Goal: Register for event/course: Register for event/course

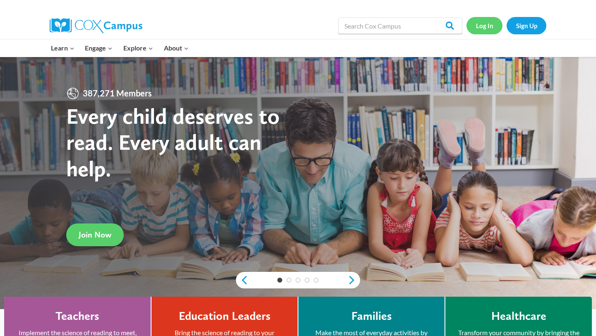
click at [480, 25] on link "Log In" at bounding box center [485, 25] width 36 height 17
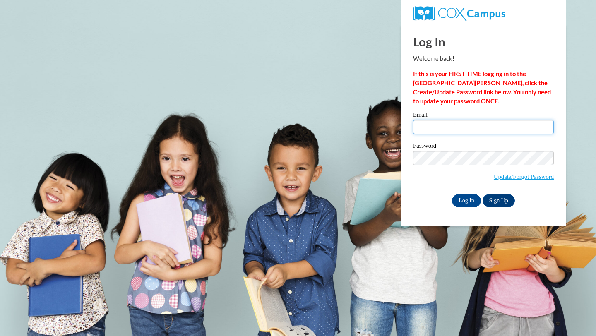
click at [453, 128] on input "Email" at bounding box center [483, 127] width 141 height 14
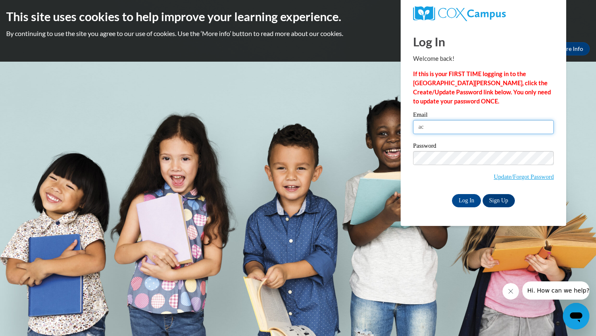
type input "a"
type input "allison_costello@student.uml.edu"
click at [473, 197] on input "Log In" at bounding box center [466, 200] width 29 height 13
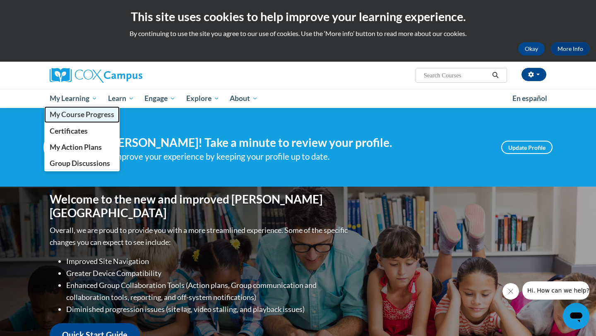
click at [85, 113] on span "My Course Progress" at bounding box center [82, 114] width 65 height 9
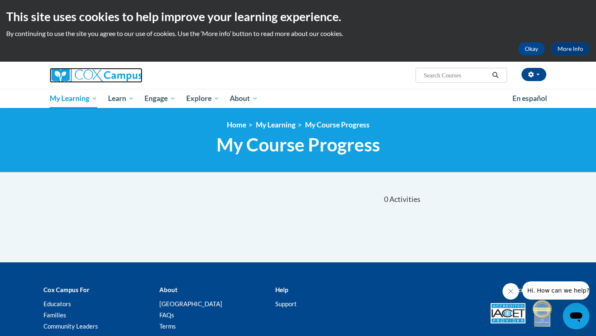
click at [118, 79] on img at bounding box center [96, 75] width 93 height 15
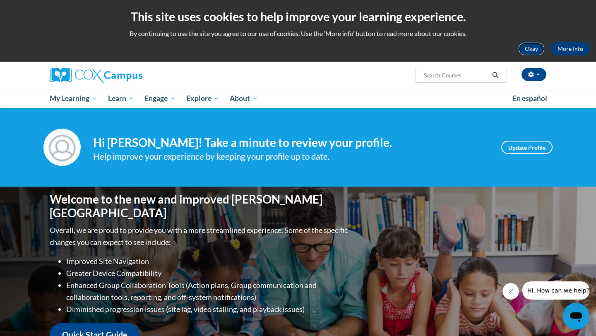
click at [536, 51] on button "Okay" at bounding box center [531, 48] width 27 height 13
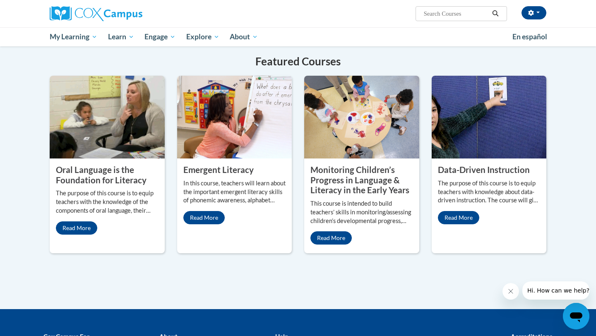
scroll to position [649, 0]
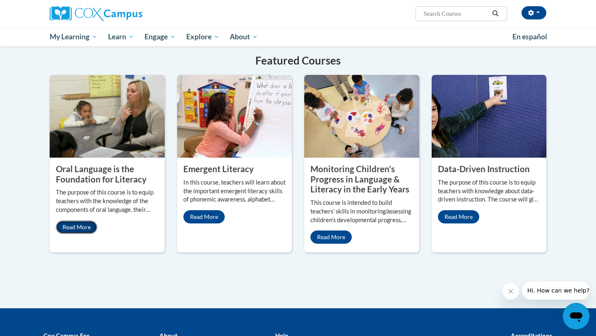
click at [70, 221] on link "Read More" at bounding box center [76, 227] width 41 height 13
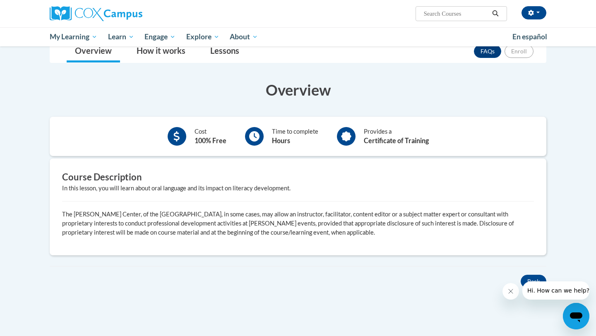
scroll to position [152, 0]
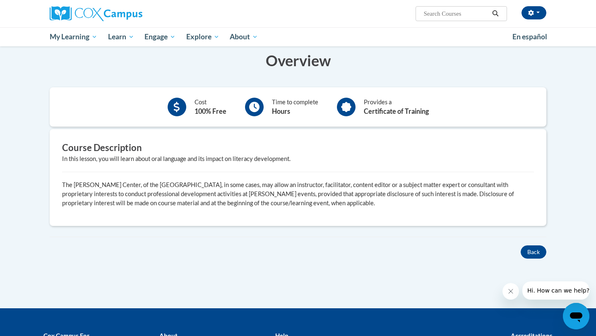
click at [307, 207] on p "The Rollins Center, of the Atlanta Speech School, in some cases, may allow an i…" at bounding box center [298, 194] width 472 height 27
click at [256, 102] on icon at bounding box center [254, 107] width 10 height 10
click at [334, 183] on p "The Rollins Center, of the Atlanta Speech School, in some cases, may allow an i…" at bounding box center [298, 194] width 472 height 27
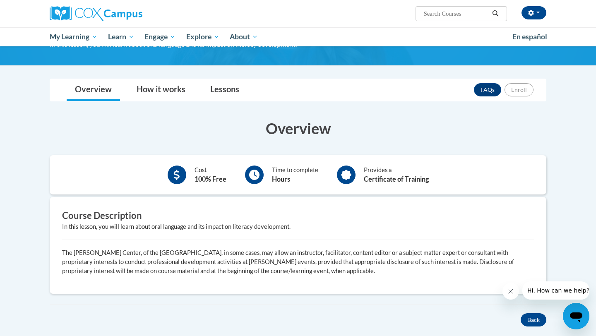
scroll to position [84, 0]
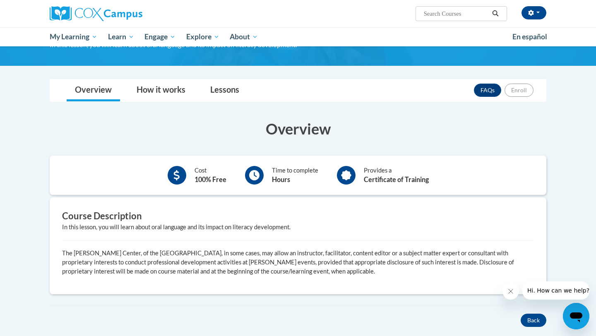
click at [439, 10] on input "Search..." at bounding box center [456, 14] width 66 height 10
type input "p"
type input "oral language is the foundation to literacy"
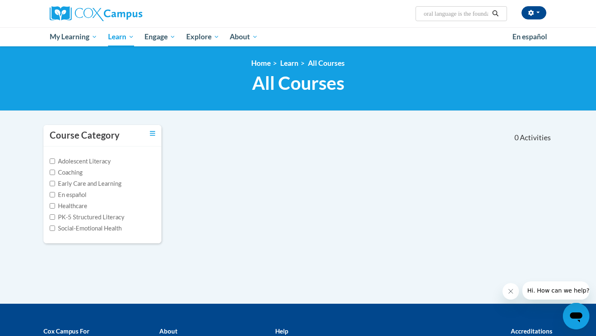
click at [460, 7] on span "Search Search... oral language is the foundation to literacy" at bounding box center [462, 13] width 92 height 15
click at [462, 11] on input "oral language is the foundation to literacy" at bounding box center [456, 14] width 66 height 10
drag, startPoint x: 423, startPoint y: 14, endPoint x: 516, endPoint y: 26, distance: 93.1
click at [516, 26] on div "Allison Costello (America/New_York UTC-04:00) My Profile Inbox My Transcripts L…" at bounding box center [298, 13] width 522 height 27
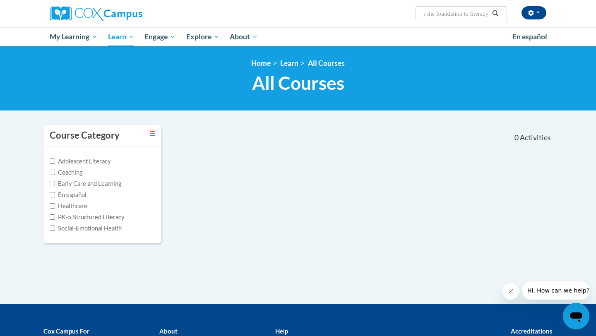
paste input "Oral Language is the Foundation of L"
type input "Oral Language is the Foundation of Literacy"
click at [90, 16] on img at bounding box center [96, 13] width 93 height 15
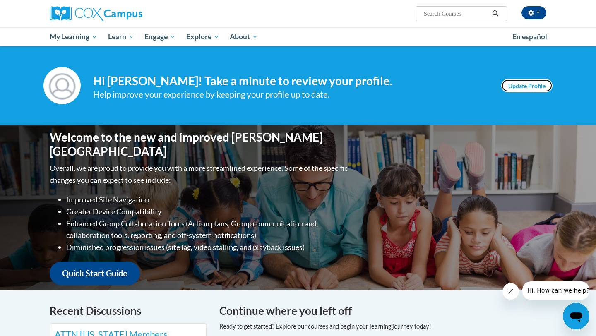
click at [523, 88] on link "Update Profile" at bounding box center [526, 85] width 51 height 13
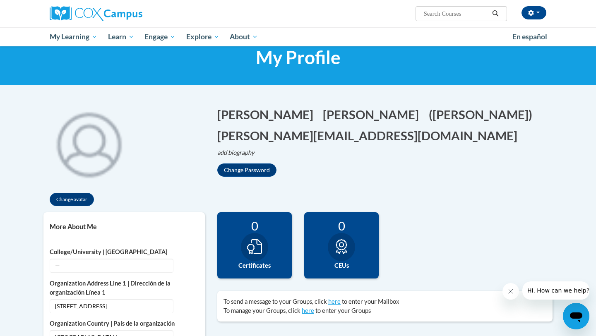
scroll to position [22, 0]
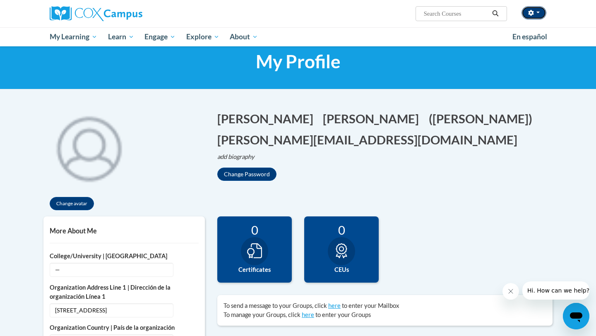
click at [532, 16] on button "button" at bounding box center [534, 12] width 25 height 13
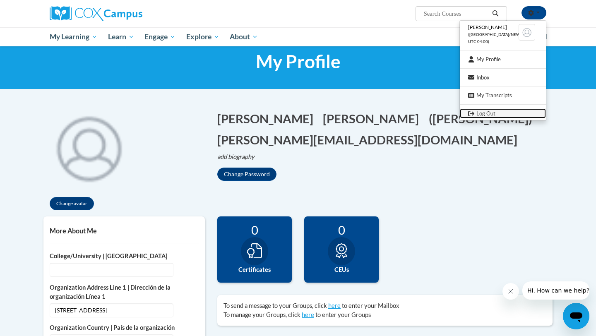
click at [485, 113] on link "Log Out" at bounding box center [503, 113] width 86 height 10
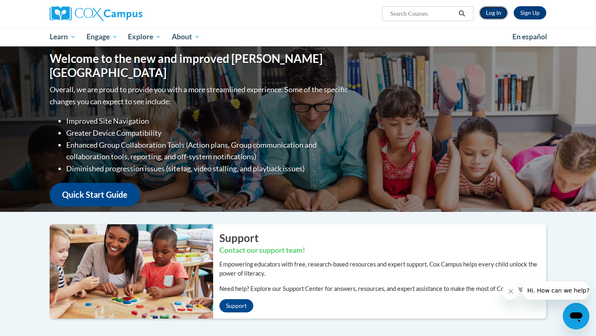
click at [497, 17] on link "Log In" at bounding box center [494, 12] width 29 height 13
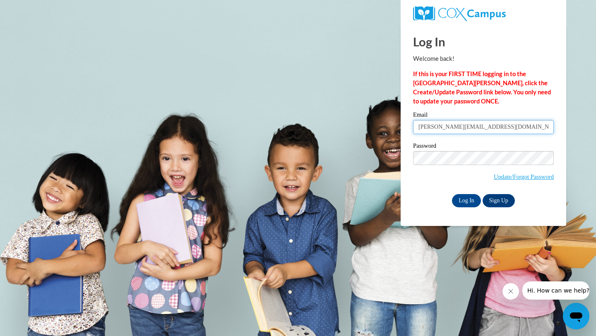
click at [511, 129] on input "[PERSON_NAME][EMAIL_ADDRESS][DOMAIN_NAME]" at bounding box center [483, 127] width 141 height 14
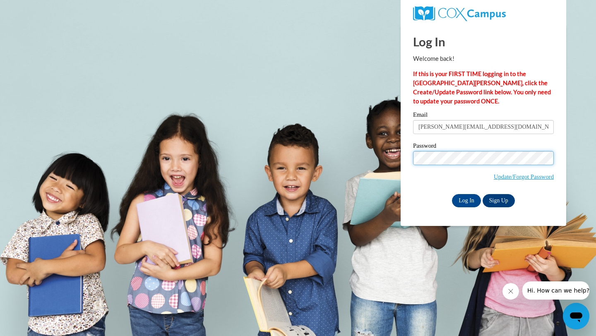
click at [425, 123] on div "Email allison_costello@coeuml.org Password Update/Forgot Password Log In Sign U…" at bounding box center [483, 159] width 141 height 95
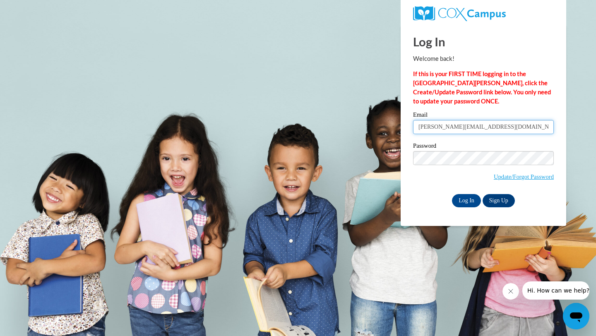
drag, startPoint x: 494, startPoint y: 129, endPoint x: 434, endPoint y: 131, distance: 60.5
click at [434, 131] on input "allison_costello@coeuml.org" at bounding box center [483, 127] width 141 height 14
type input "allison_costello@student.uml.edu"
click at [466, 197] on input "Log In" at bounding box center [466, 200] width 29 height 13
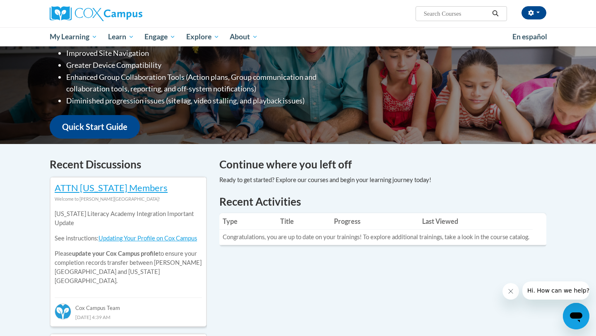
scroll to position [144, 0]
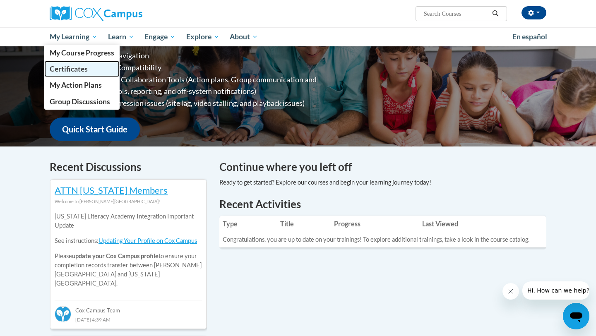
click at [71, 68] on span "Certificates" at bounding box center [69, 69] width 38 height 9
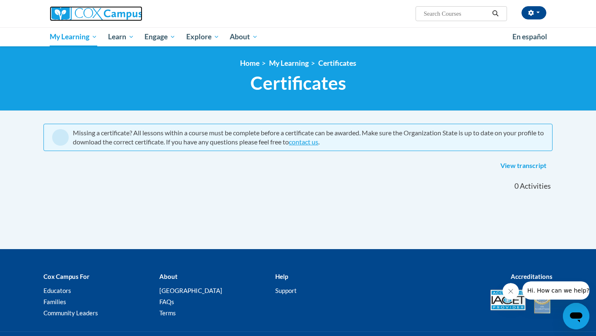
click at [117, 10] on img at bounding box center [96, 13] width 93 height 15
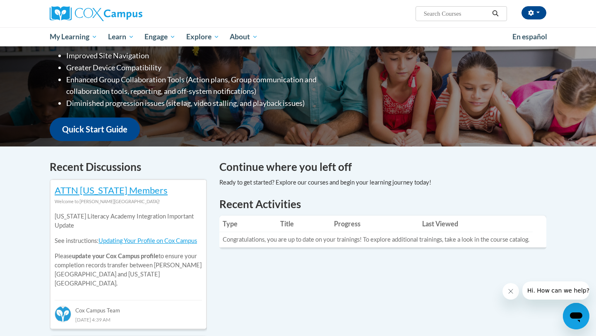
scroll to position [176, 0]
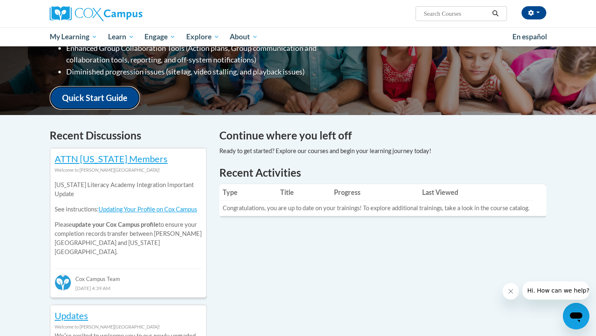
click at [120, 96] on link "Quick Start Guide" at bounding box center [95, 98] width 90 height 24
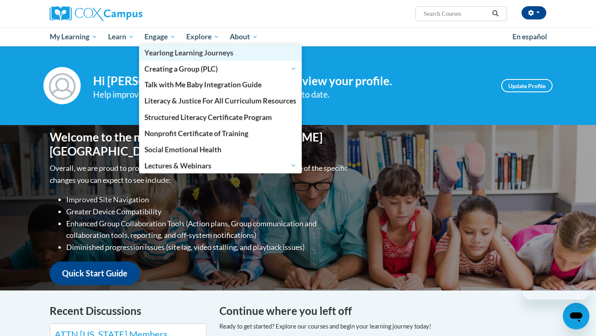
scroll to position [144, 0]
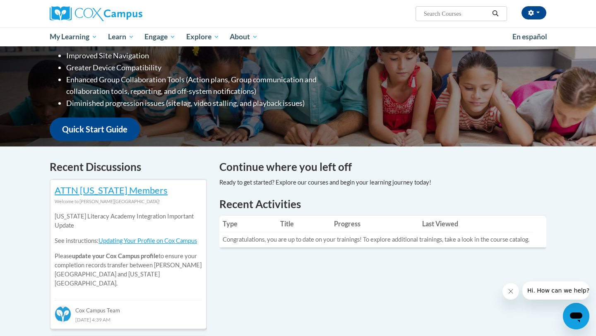
click at [453, 16] on input "Search..." at bounding box center [456, 14] width 66 height 10
click at [103, 10] on img at bounding box center [96, 13] width 93 height 15
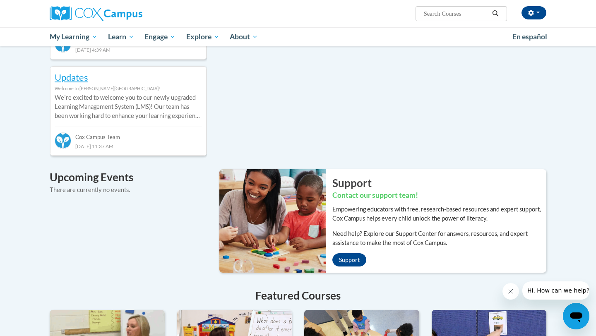
scroll to position [513, 0]
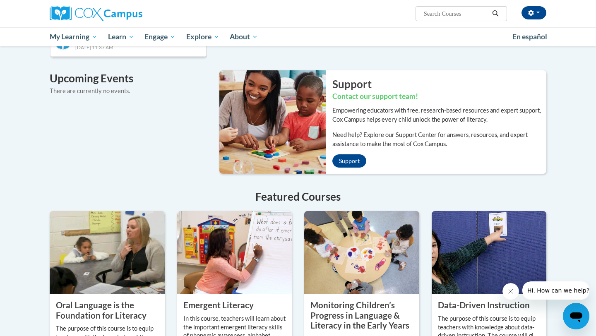
click at [110, 274] on img at bounding box center [107, 252] width 115 height 83
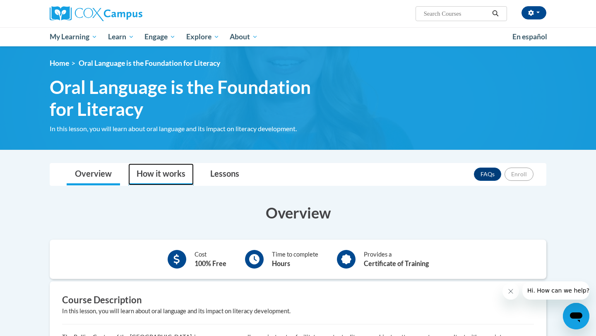
click at [162, 174] on link "How it works" at bounding box center [160, 175] width 65 height 22
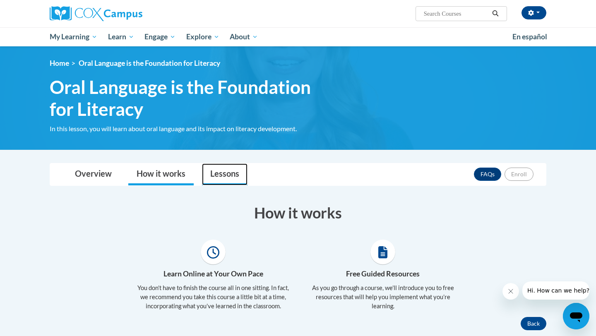
click at [222, 166] on link "Lessons" at bounding box center [225, 175] width 46 height 22
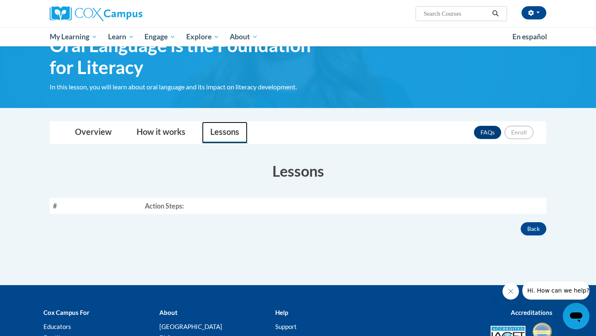
scroll to position [43, 0]
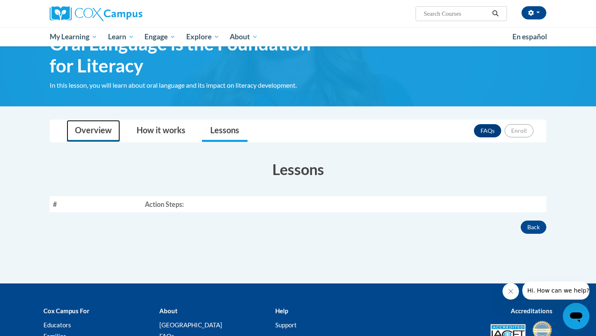
click at [113, 135] on link "Overview" at bounding box center [93, 131] width 53 height 22
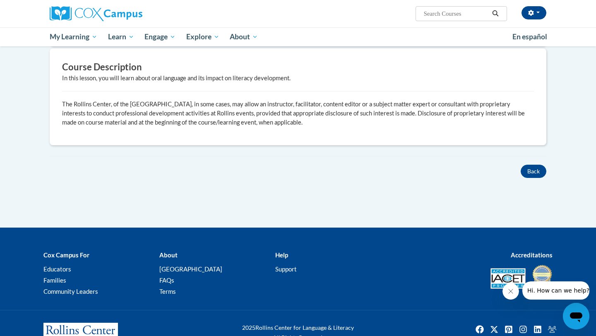
scroll to position [261, 0]
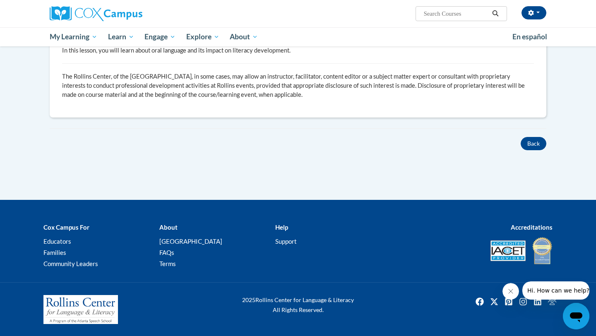
click at [272, 169] on div "× Close Course Enrollment Please select... × Close × #" at bounding box center [298, 51] width 522 height 299
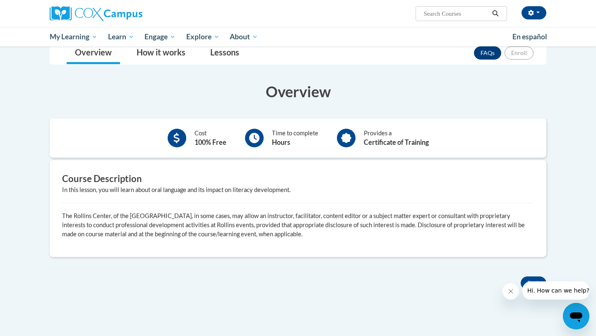
scroll to position [120, 0]
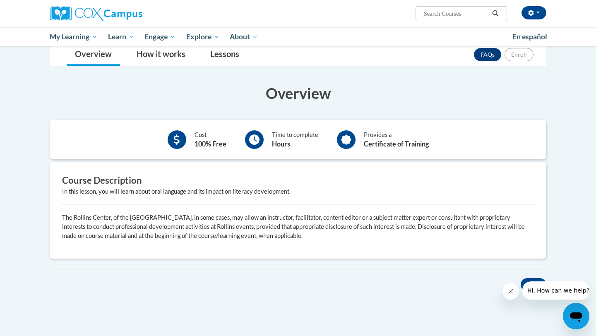
click at [260, 140] on div at bounding box center [254, 139] width 19 height 19
click at [169, 53] on link "How it works" at bounding box center [160, 55] width 65 height 22
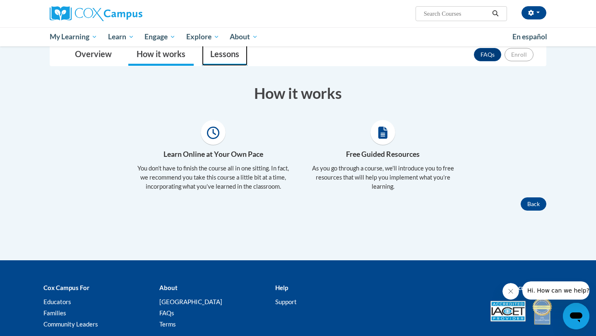
click at [207, 51] on link "Lessons" at bounding box center [225, 55] width 46 height 22
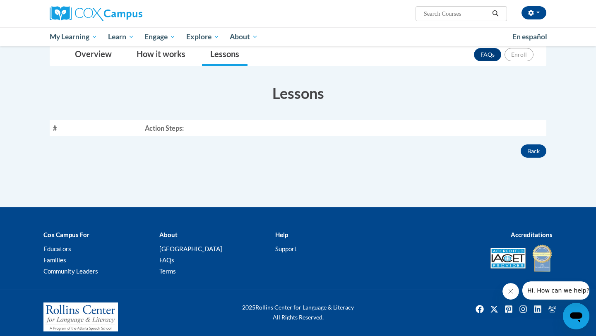
click at [164, 127] on th "Action Steps:" at bounding box center [344, 128] width 405 height 16
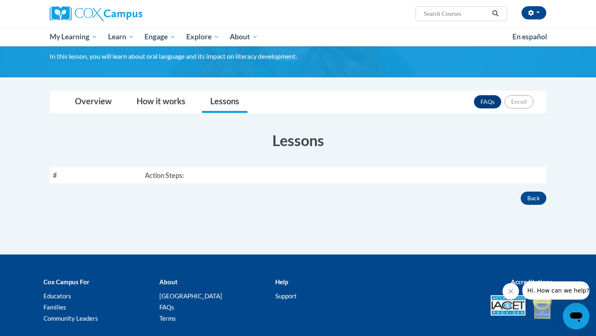
scroll to position [0, 0]
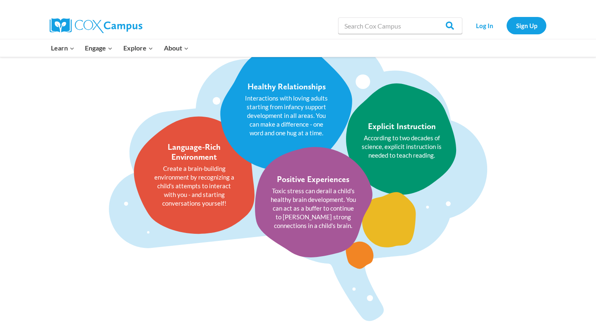
scroll to position [1003, 0]
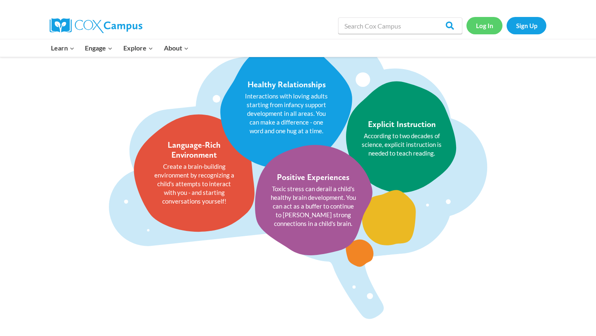
click at [477, 20] on link "Log In" at bounding box center [485, 25] width 36 height 17
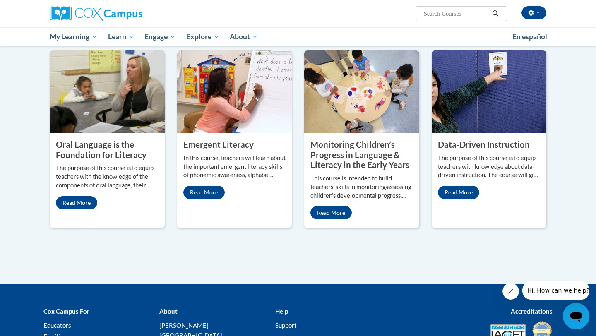
scroll to position [673, 0]
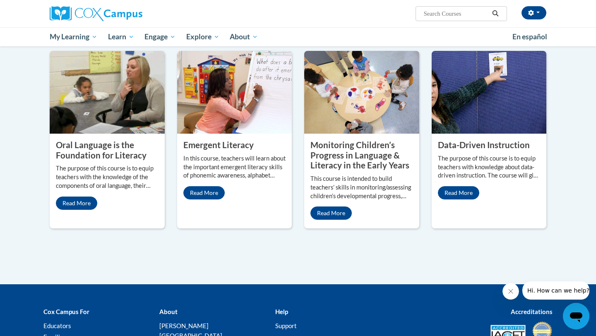
click at [148, 164] on p "The purpose of this course is to equip teachers with the knowledge of the compo…" at bounding box center [107, 177] width 103 height 26
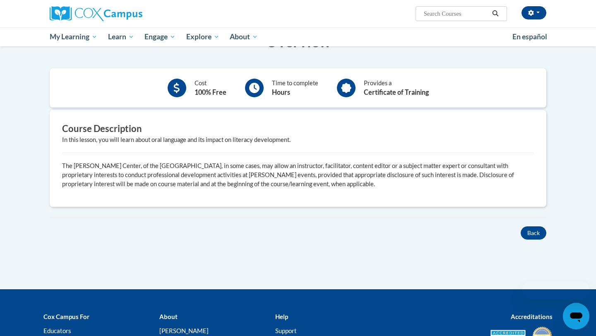
scroll to position [261, 0]
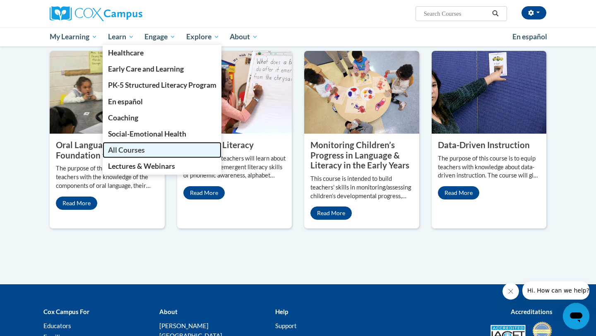
click at [135, 149] on span "All Courses" at bounding box center [126, 150] width 37 height 9
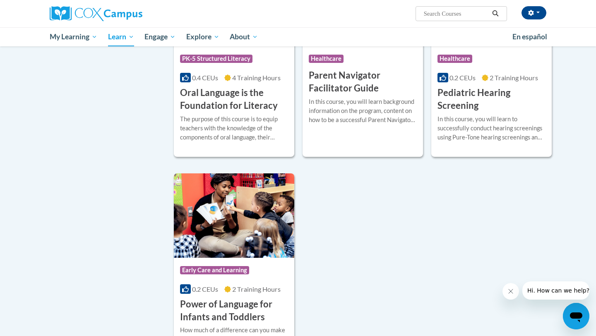
scroll to position [1746, 0]
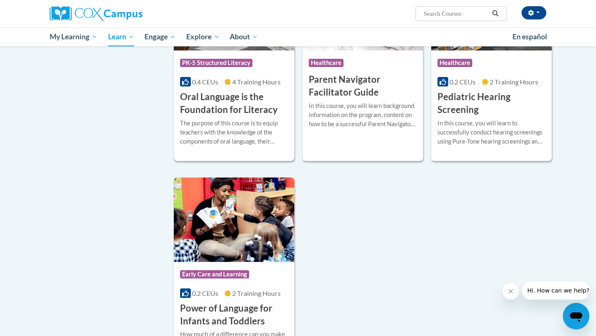
click at [204, 116] on h3 "Oral Language is the Foundation for Literacy" at bounding box center [234, 104] width 108 height 26
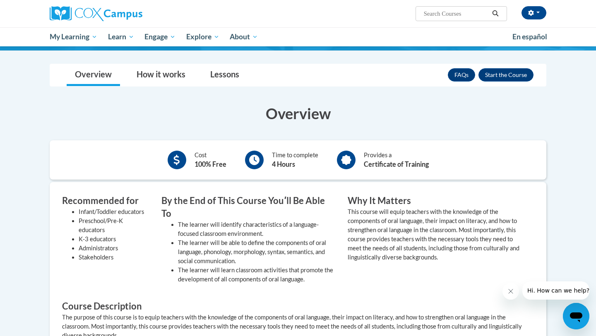
scroll to position [102, 0]
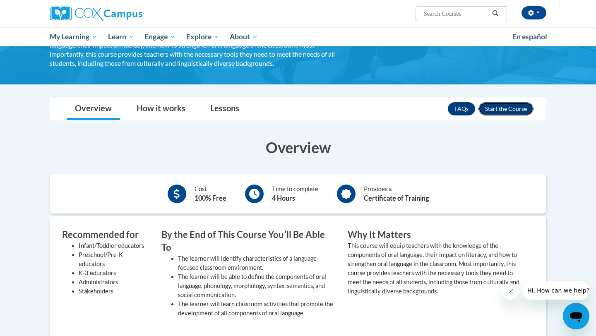
click at [509, 110] on button "Enroll" at bounding box center [506, 108] width 55 height 13
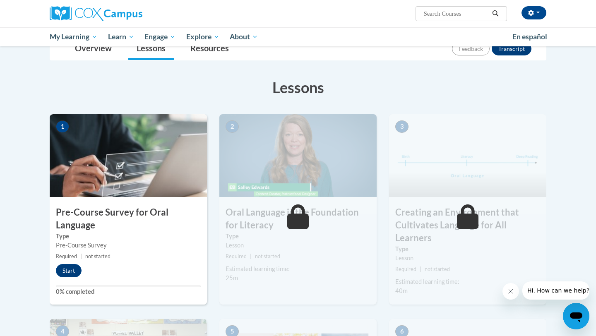
scroll to position [85, 0]
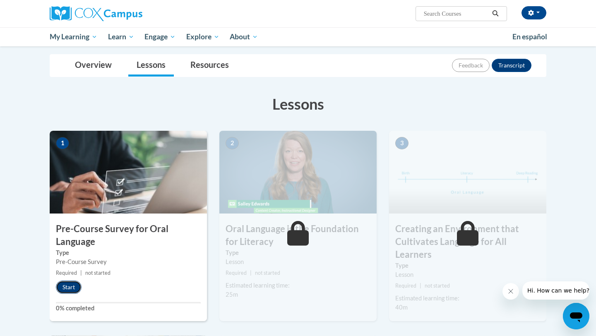
click at [73, 283] on button "Start" at bounding box center [69, 287] width 26 height 13
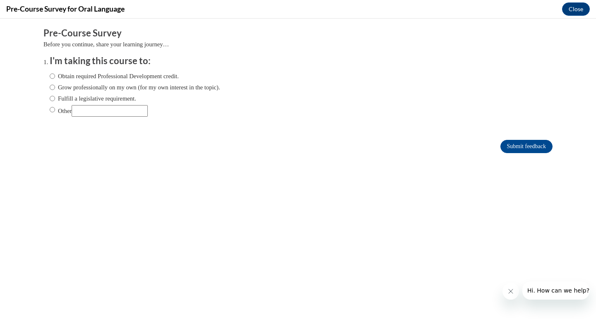
scroll to position [0, 0]
click at [83, 89] on label "Grow professionally on my own (for my own interest in the topic)." at bounding box center [135, 87] width 171 height 9
click at [55, 89] on input "Grow professionally on my own (for my own interest in the topic)." at bounding box center [52, 87] width 5 height 9
radio input "true"
click at [80, 75] on label "Obtain required Professional Development credit." at bounding box center [114, 76] width 129 height 9
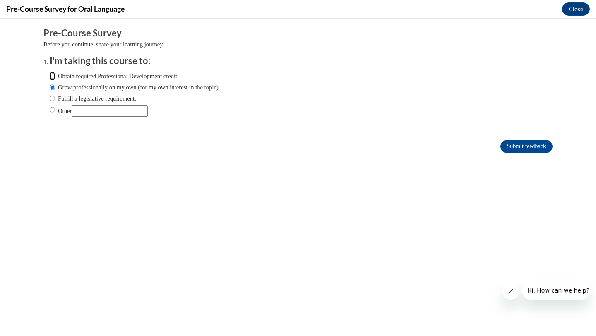
click at [55, 75] on input "Obtain required Professional Development credit." at bounding box center [52, 76] width 5 height 9
radio input "true"
click at [60, 110] on label "Other" at bounding box center [99, 111] width 98 height 12
click at [55, 110] on input "Other" at bounding box center [52, 109] width 5 height 9
radio input "true"
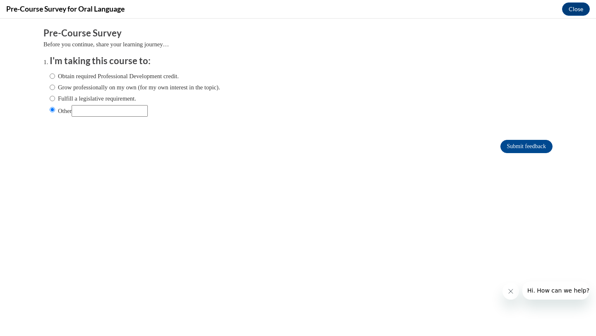
click at [85, 109] on input "Other" at bounding box center [110, 111] width 76 height 12
type input "gain certificate"
click at [501, 140] on input "Submit feedback" at bounding box center [527, 146] width 52 height 13
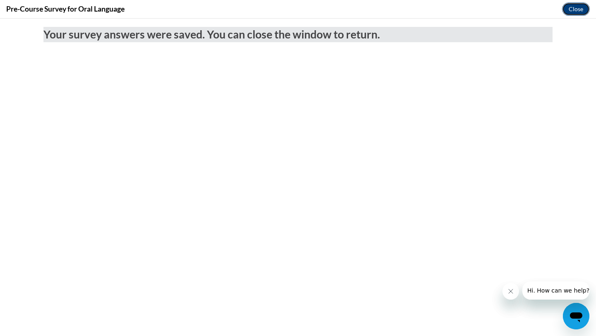
click at [579, 8] on button "Close" at bounding box center [576, 8] width 28 height 13
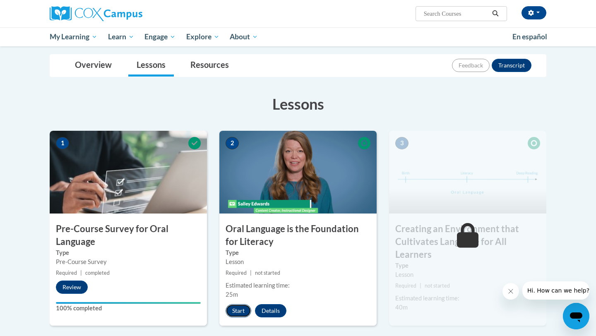
click at [239, 315] on button "Start" at bounding box center [239, 310] width 26 height 13
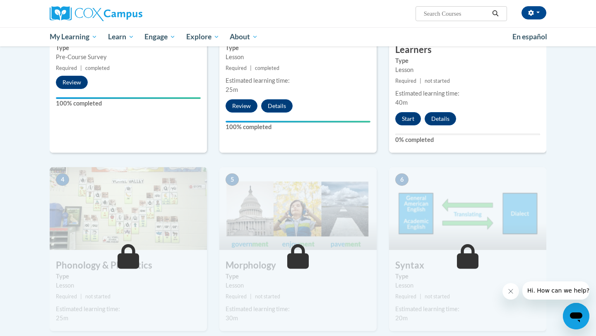
scroll to position [289, 0]
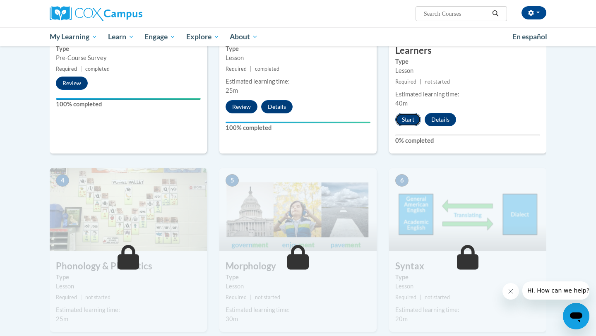
click at [410, 116] on button "Start" at bounding box center [408, 119] width 26 height 13
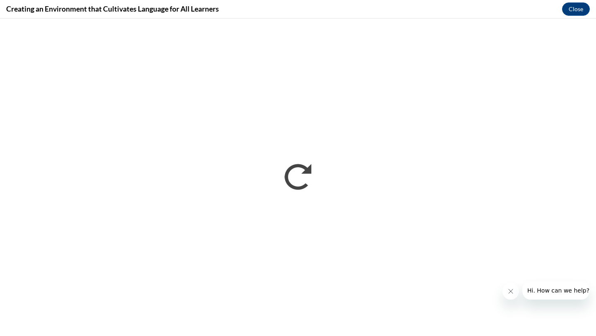
scroll to position [0, 0]
